Goal: Transaction & Acquisition: Purchase product/service

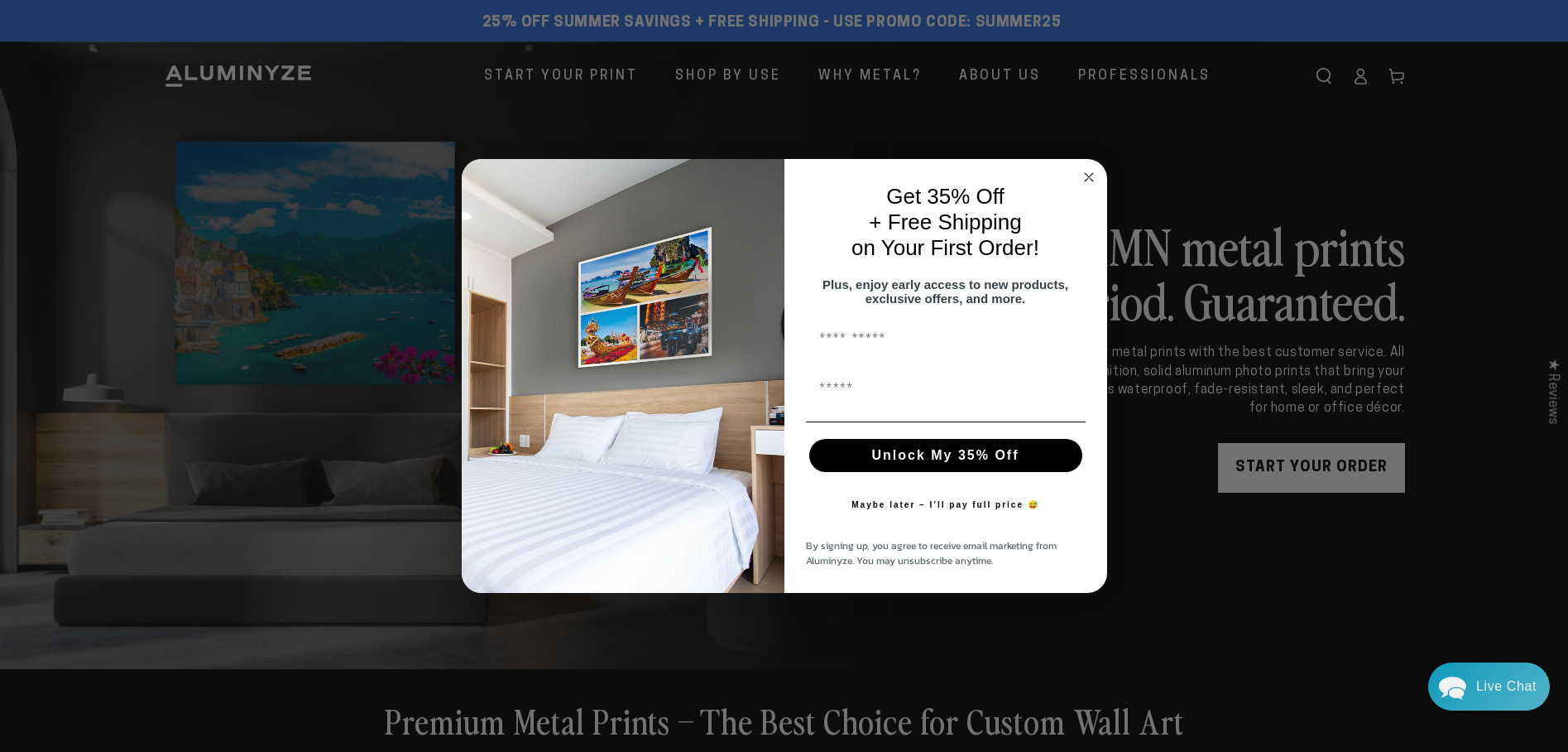
click at [845, 343] on input "First Name" at bounding box center [946, 338] width 279 height 33
type input "**********"
click at [919, 466] on button "Unlock My 35% Off" at bounding box center [945, 455] width 273 height 33
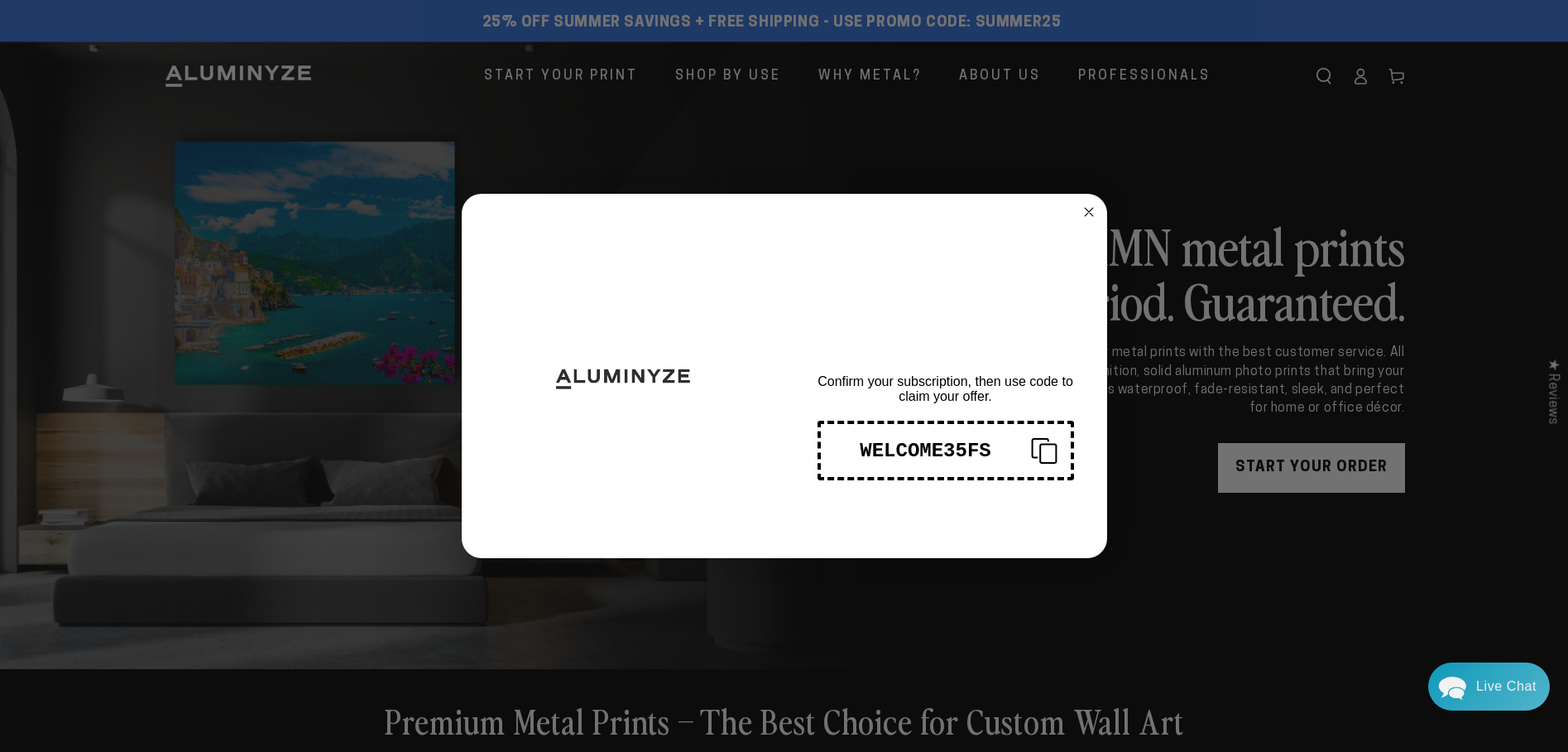
click at [960, 451] on div "WELCOME35FS" at bounding box center [926, 451] width 184 height 23
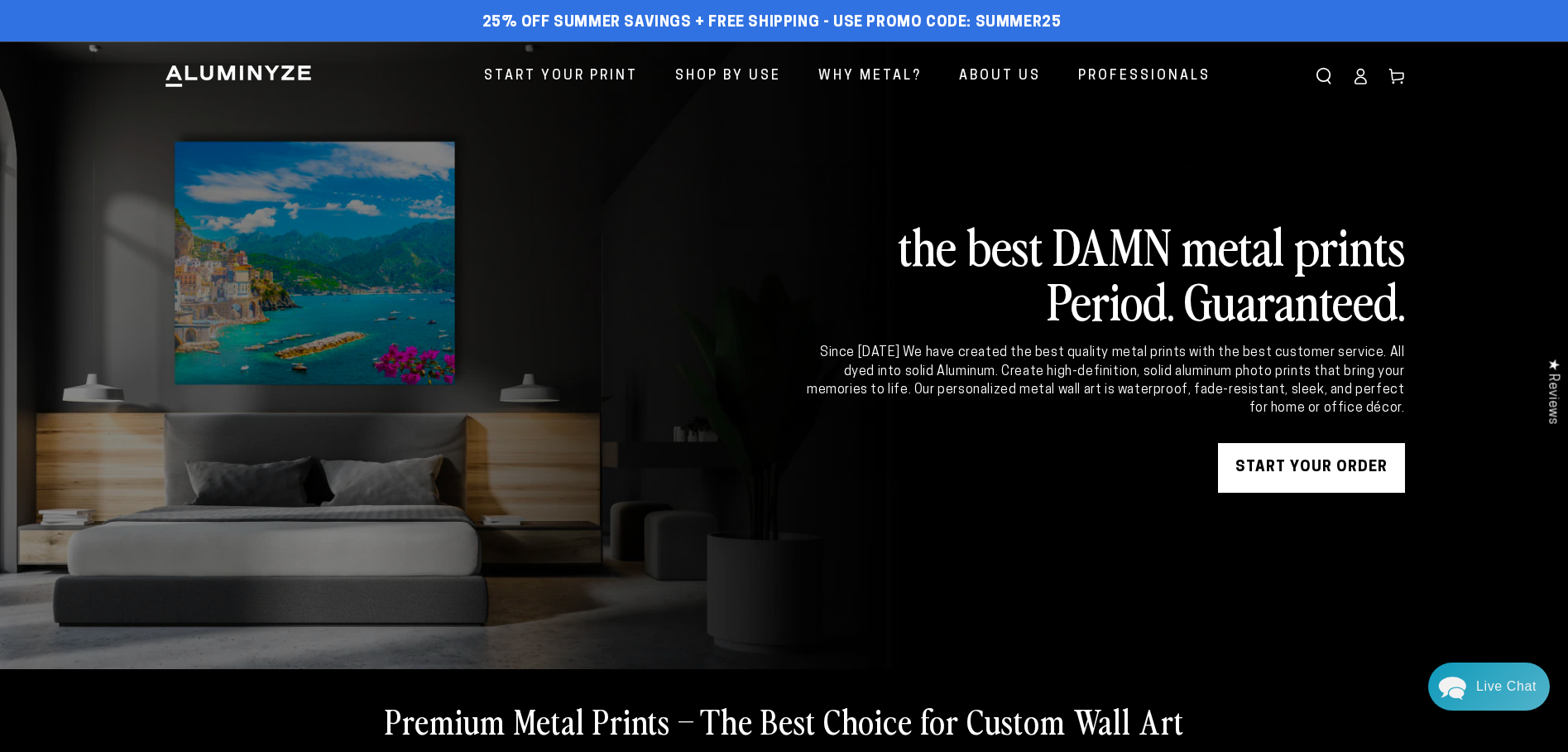
click at [1316, 462] on div "Close dialog THANKS FOR SIGNING UP! Confirm your subscription, then use code to…" at bounding box center [784, 376] width 1568 height 752
click at [1316, 462] on link "START YOUR Order" at bounding box center [1312, 467] width 187 height 50
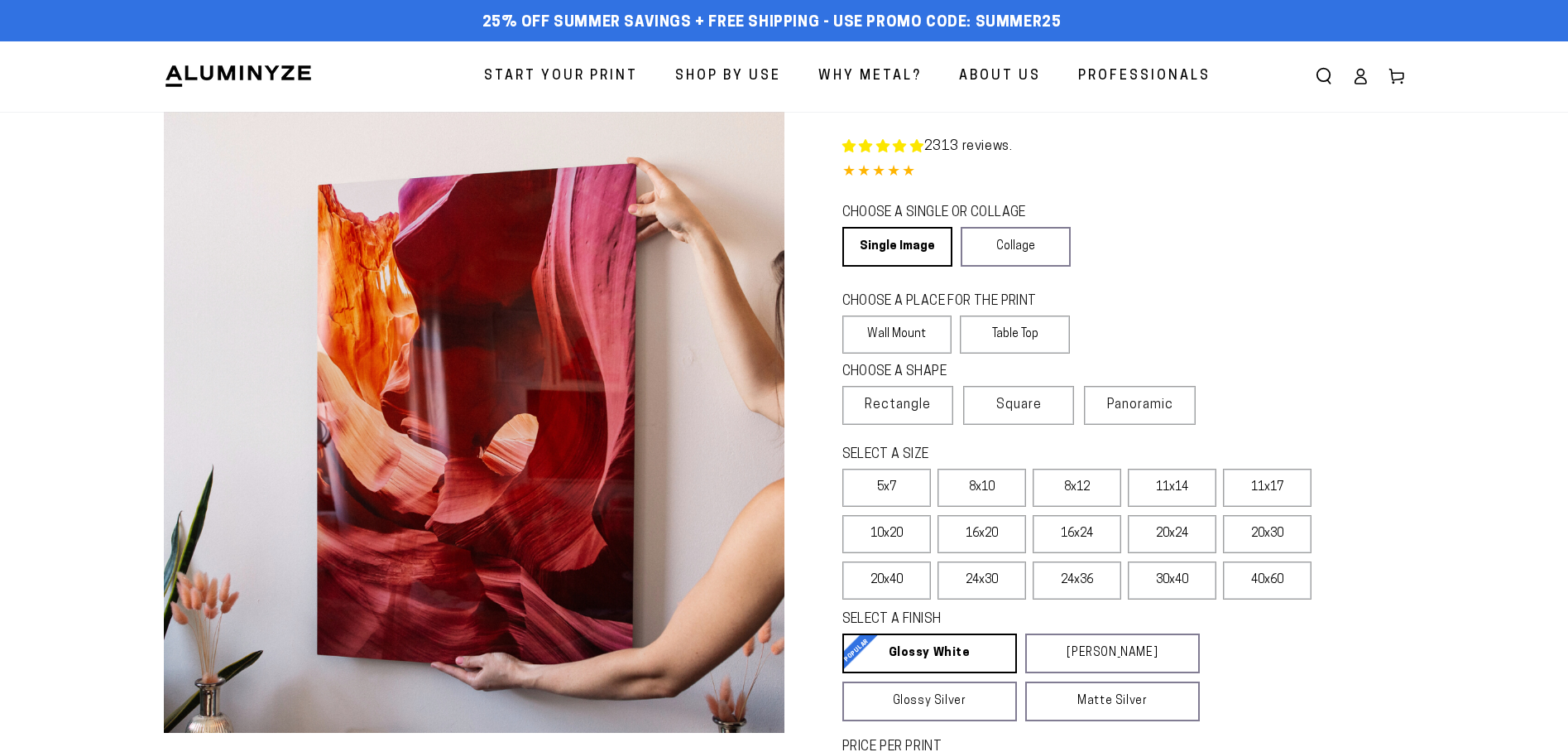
select select "**********"
click at [1103, 588] on label "24x36" at bounding box center [1077, 580] width 88 height 38
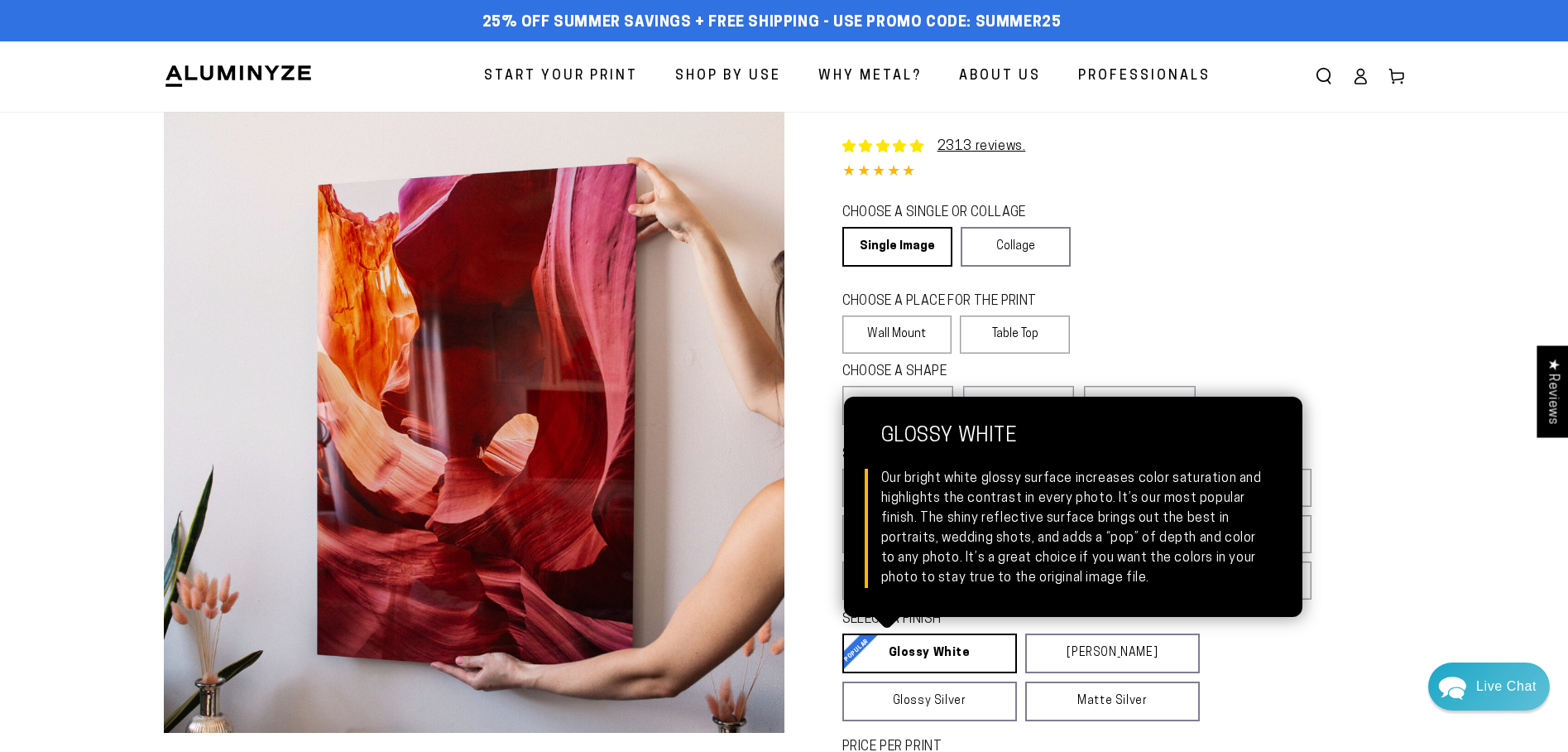
click at [916, 664] on link "Glossy White Glossy White Our bright white glossy surface increases color satur…" at bounding box center [930, 653] width 174 height 39
click at [917, 658] on link "Glossy White Glossy White Our bright white glossy surface increases color satur…" at bounding box center [930, 653] width 174 height 39
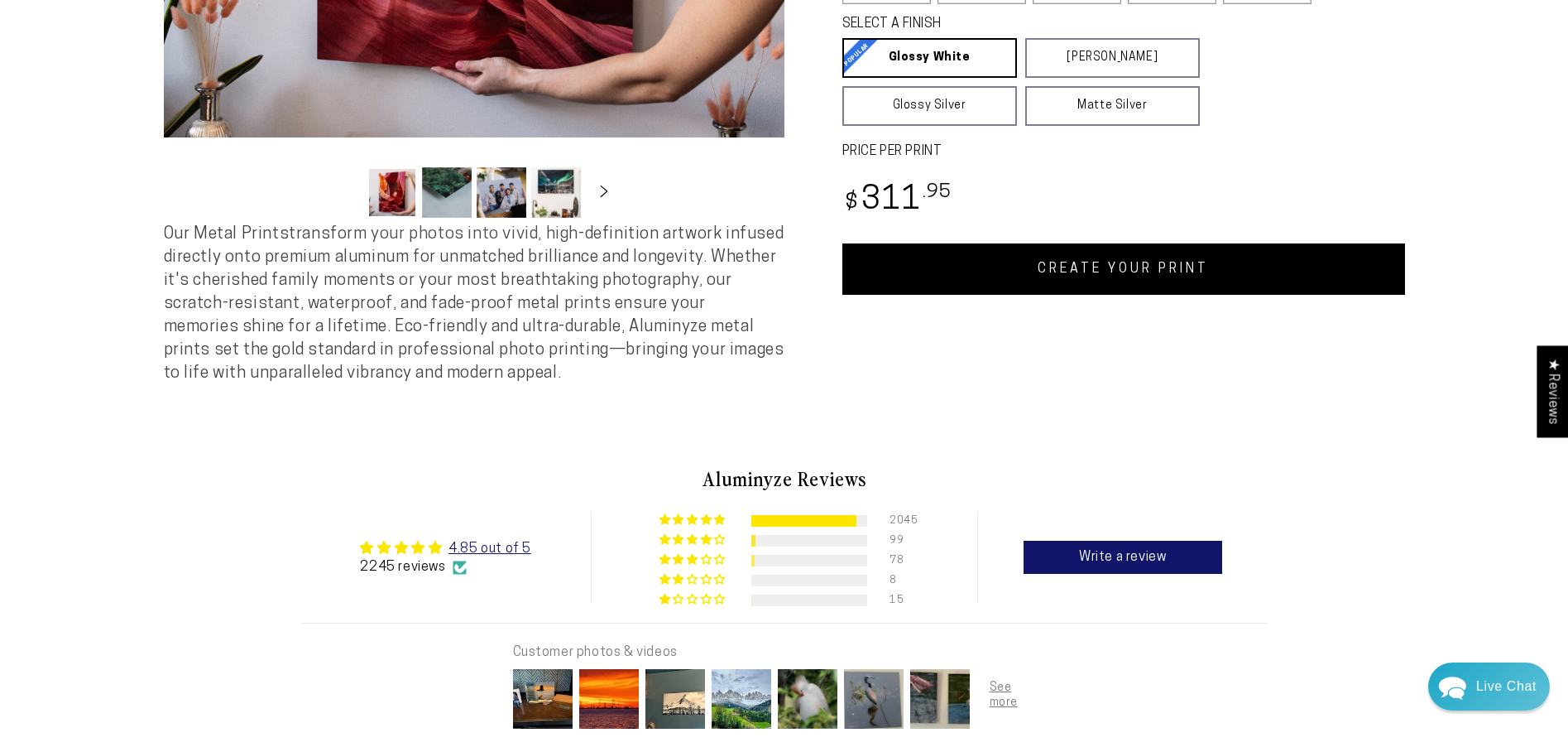
scroll to position [693, 0]
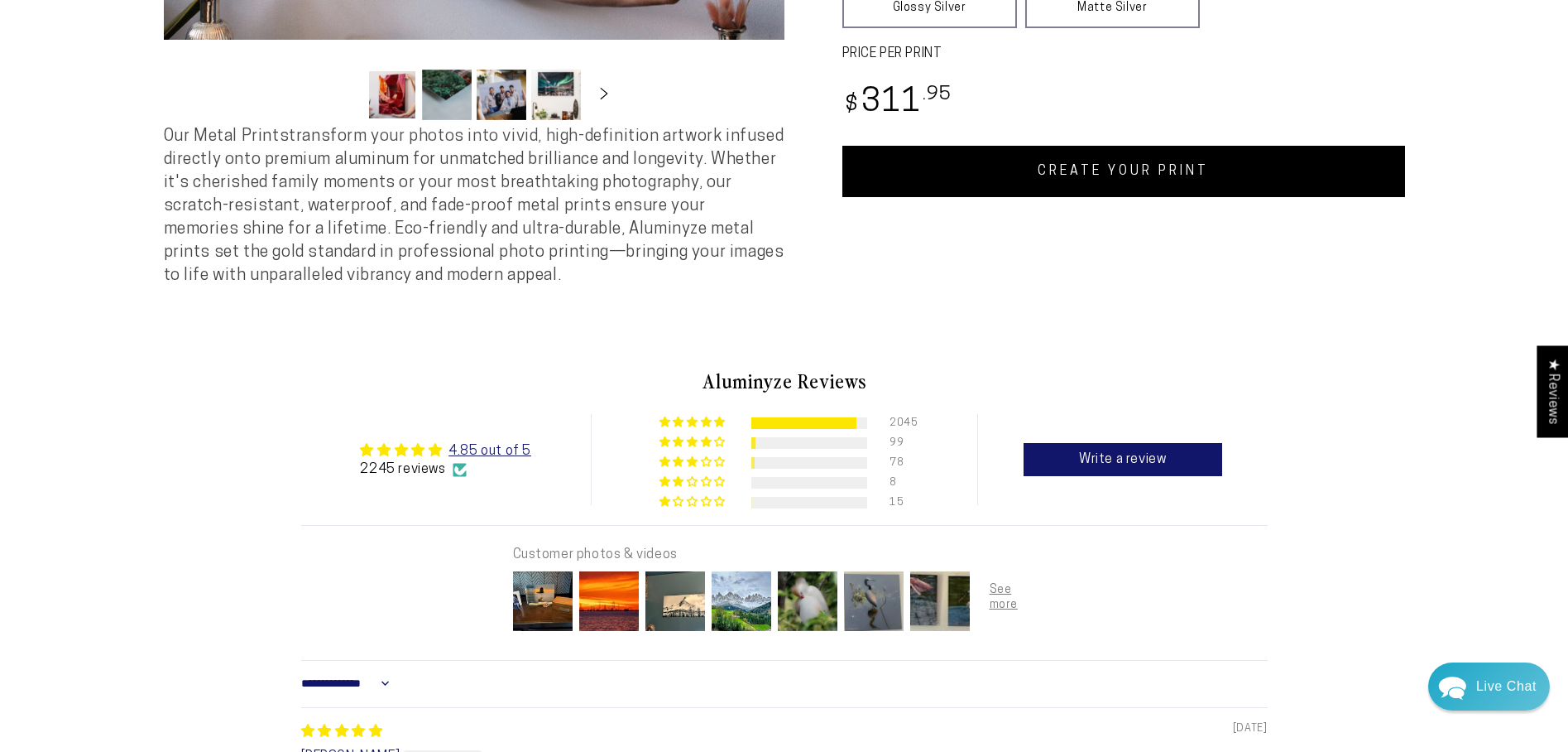
click at [1157, 173] on link "CREATE YOUR PRINT" at bounding box center [1124, 171] width 562 height 52
